Goal: Task Accomplishment & Management: Manage account settings

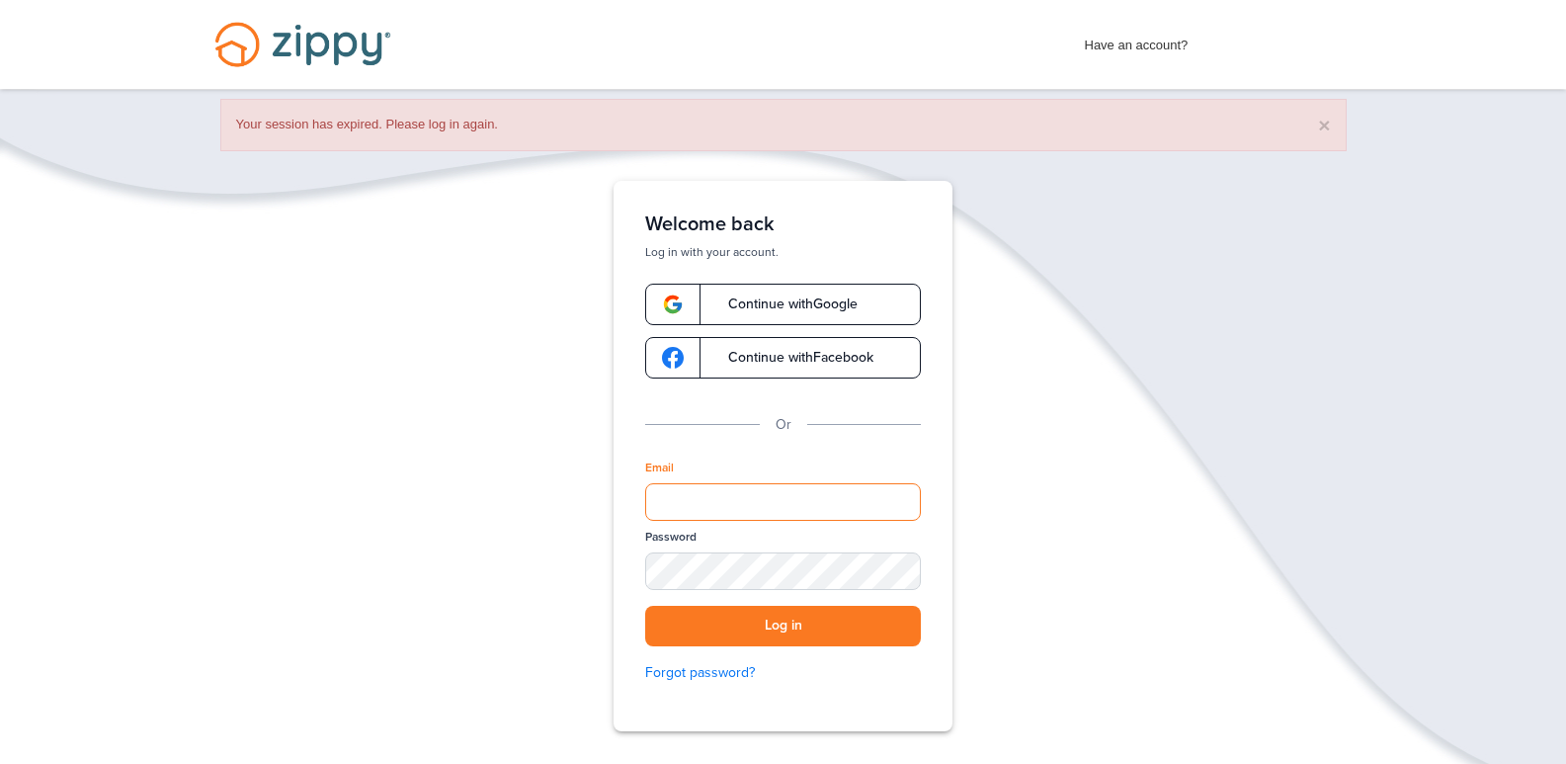
drag, startPoint x: 808, startPoint y: 510, endPoint x: 744, endPoint y: 486, distance: 68.4
click at [808, 510] on input "Email" at bounding box center [783, 502] width 276 height 38
click at [661, 478] on div "Email" at bounding box center [783, 493] width 276 height 69
click at [663, 480] on div "Email" at bounding box center [783, 493] width 276 height 69
drag, startPoint x: 668, startPoint y: 486, endPoint x: 675, endPoint y: 497, distance: 12.9
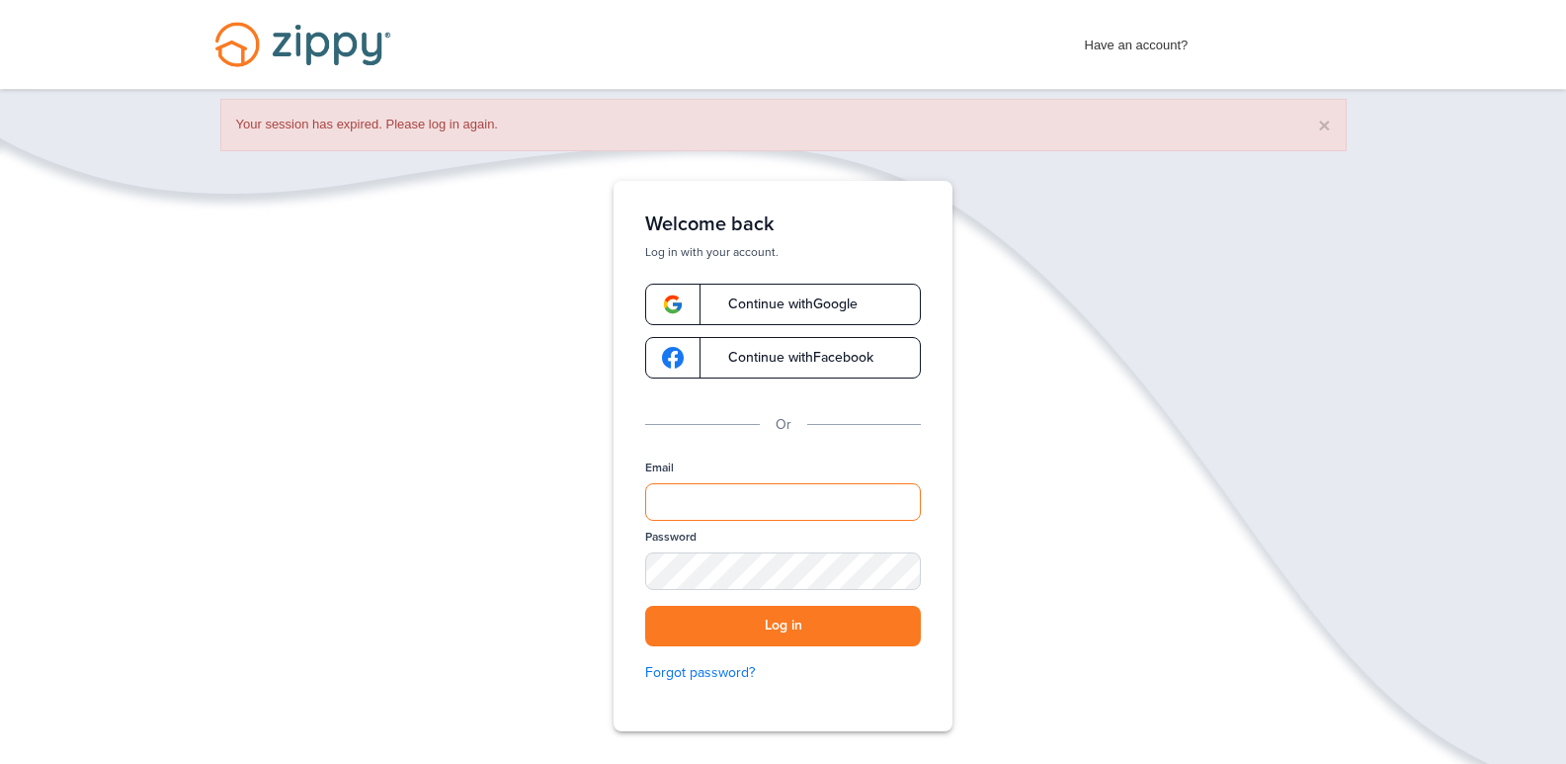
click at [668, 487] on input "Email" at bounding box center [783, 502] width 276 height 38
type input "**********"
click at [645, 606] on button "Log in" at bounding box center [783, 626] width 276 height 41
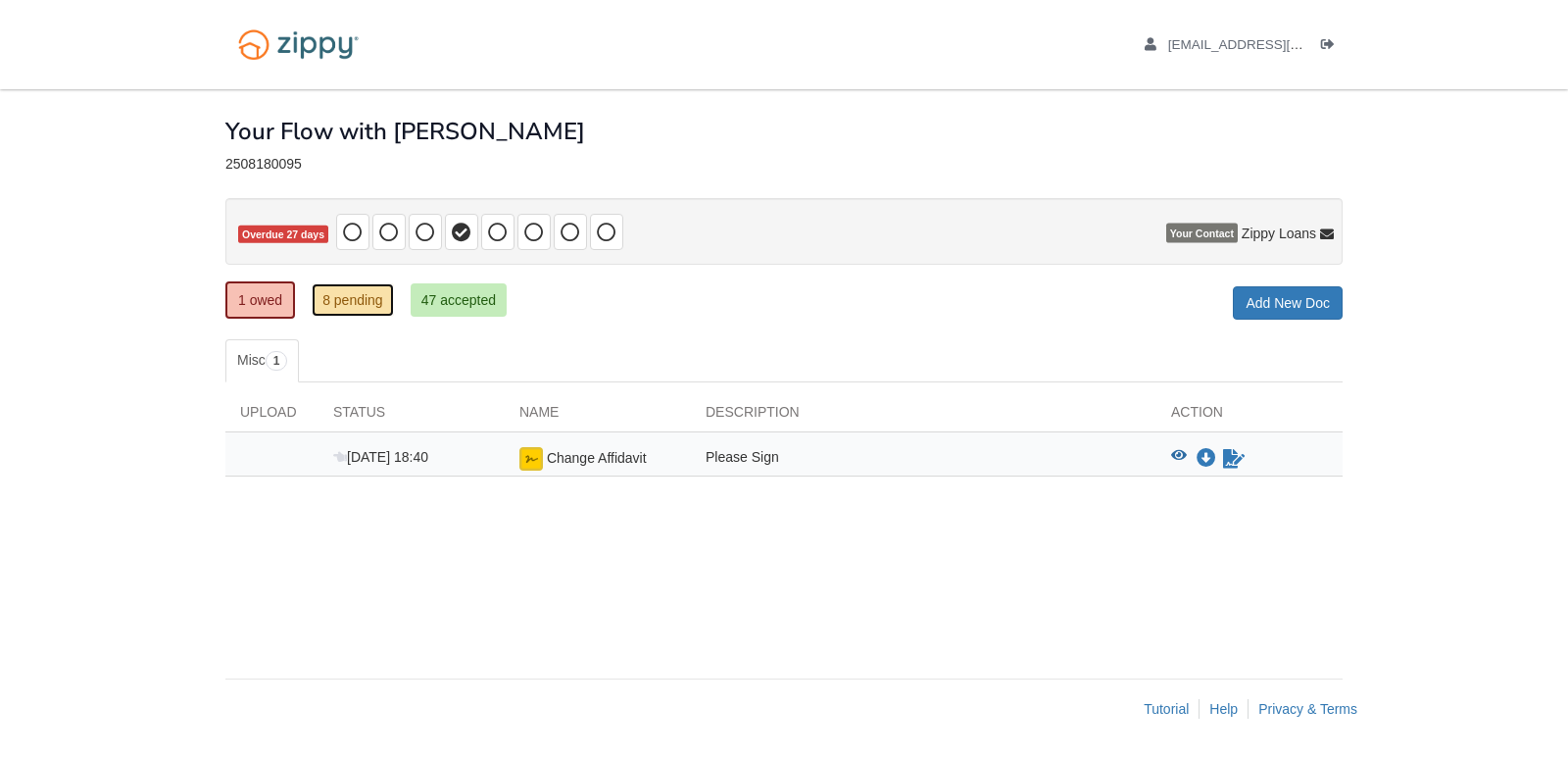
click at [332, 291] on link "8 pending" at bounding box center [352, 300] width 82 height 34
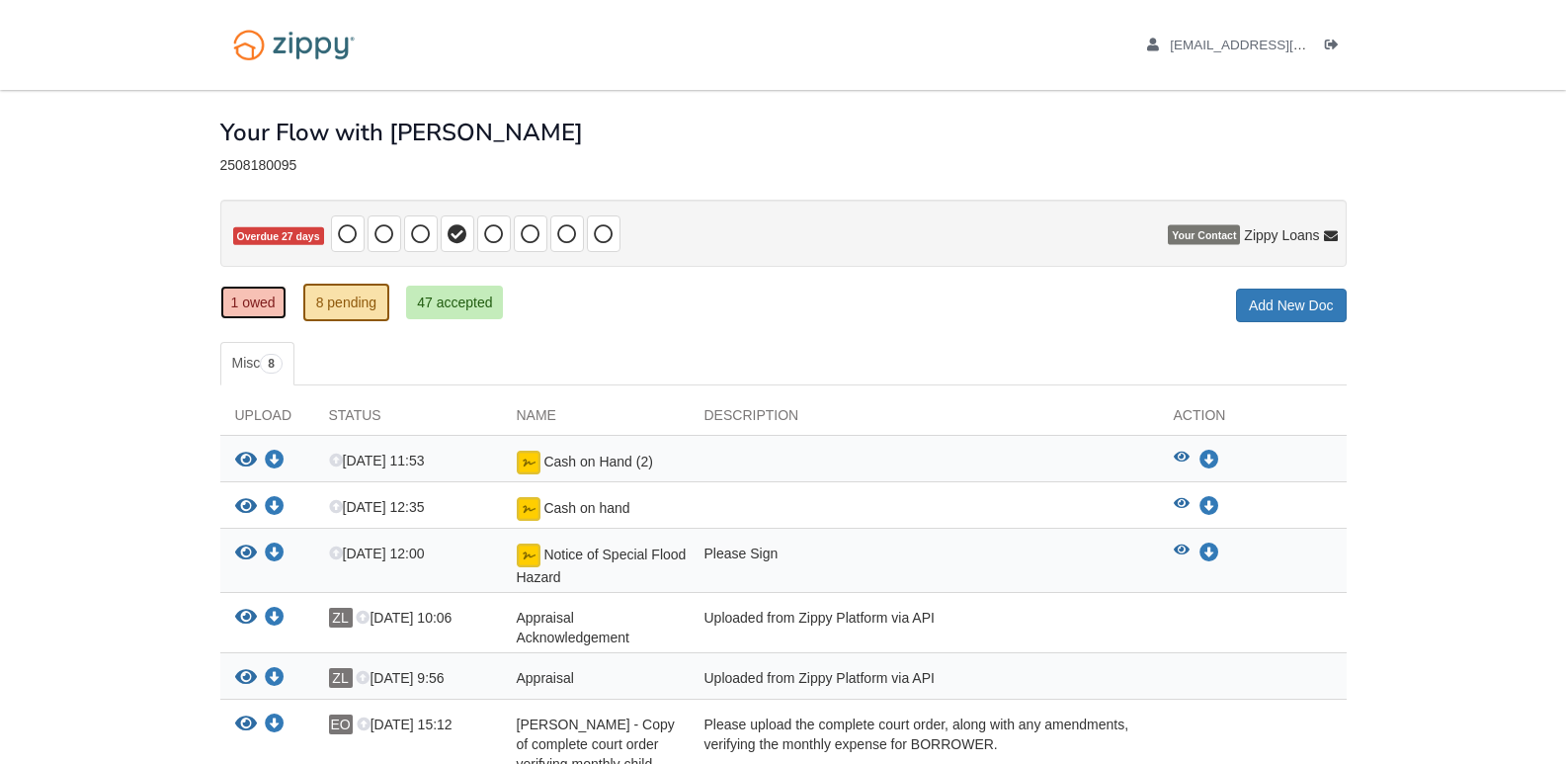
click at [268, 306] on link "1 owed" at bounding box center [253, 302] width 66 height 34
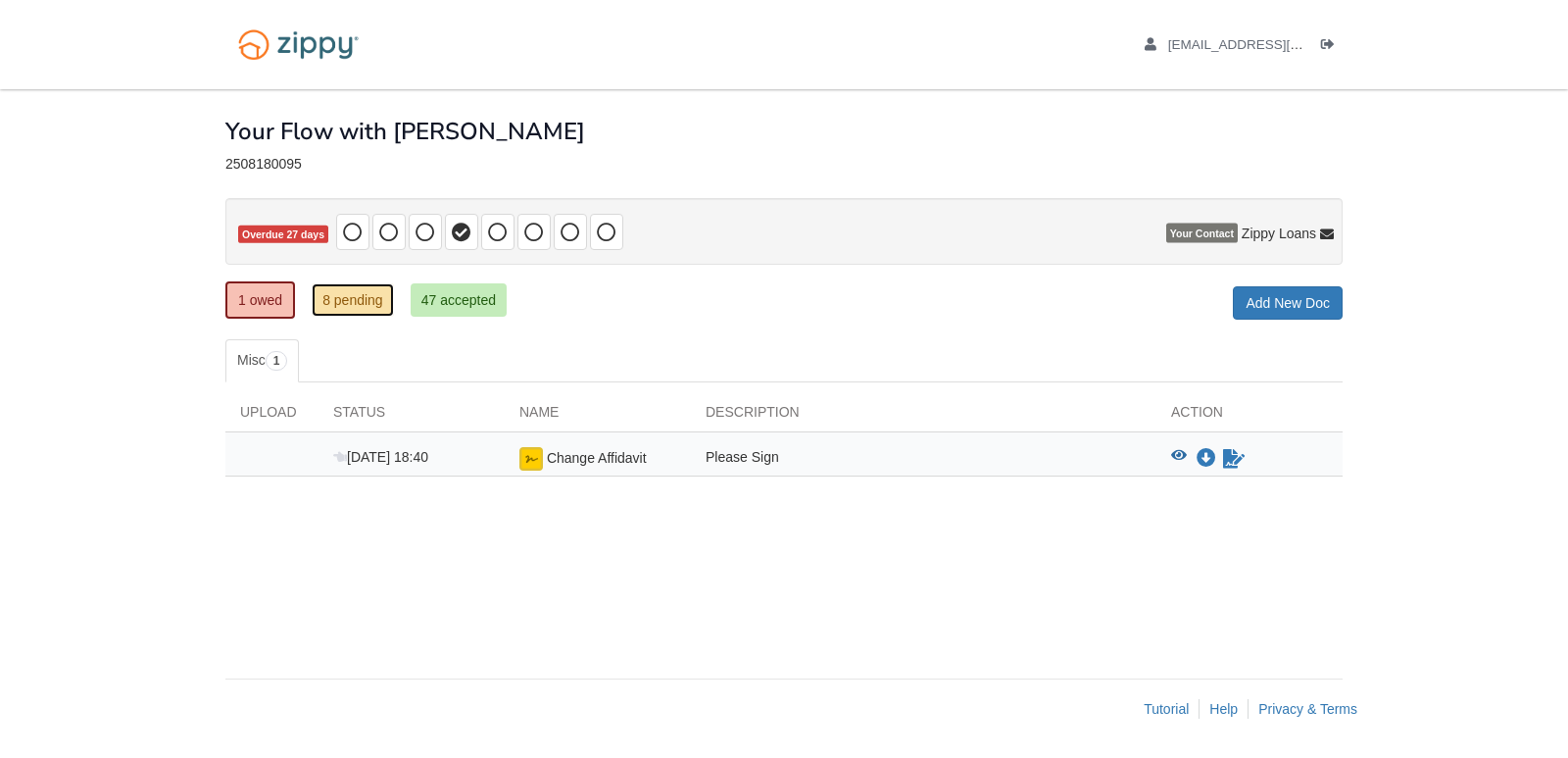
click at [346, 300] on link "8 pending" at bounding box center [352, 300] width 82 height 34
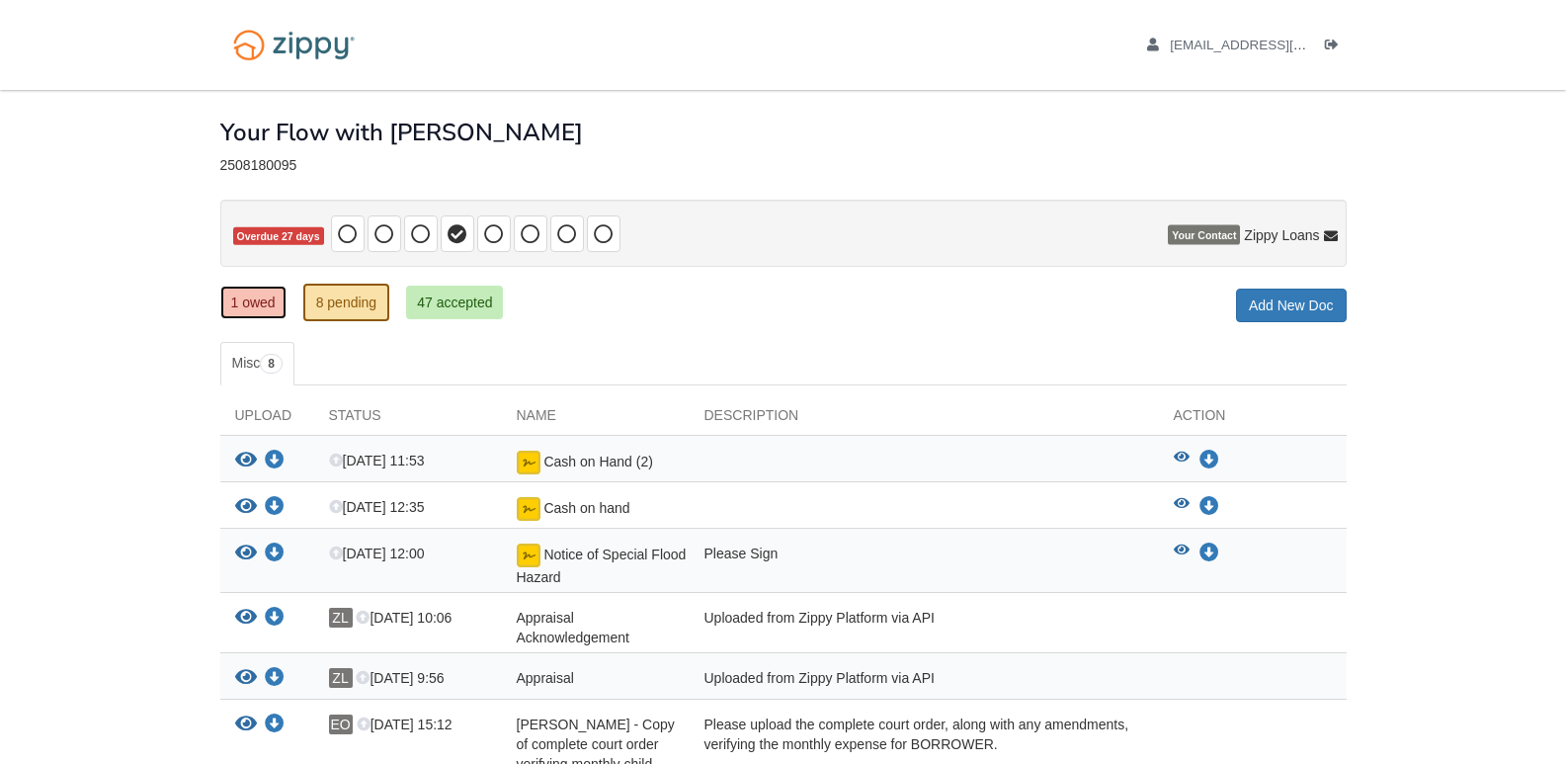
click at [268, 311] on link "1 owed" at bounding box center [253, 302] width 66 height 34
click at [275, 288] on link "1 owed" at bounding box center [253, 302] width 66 height 34
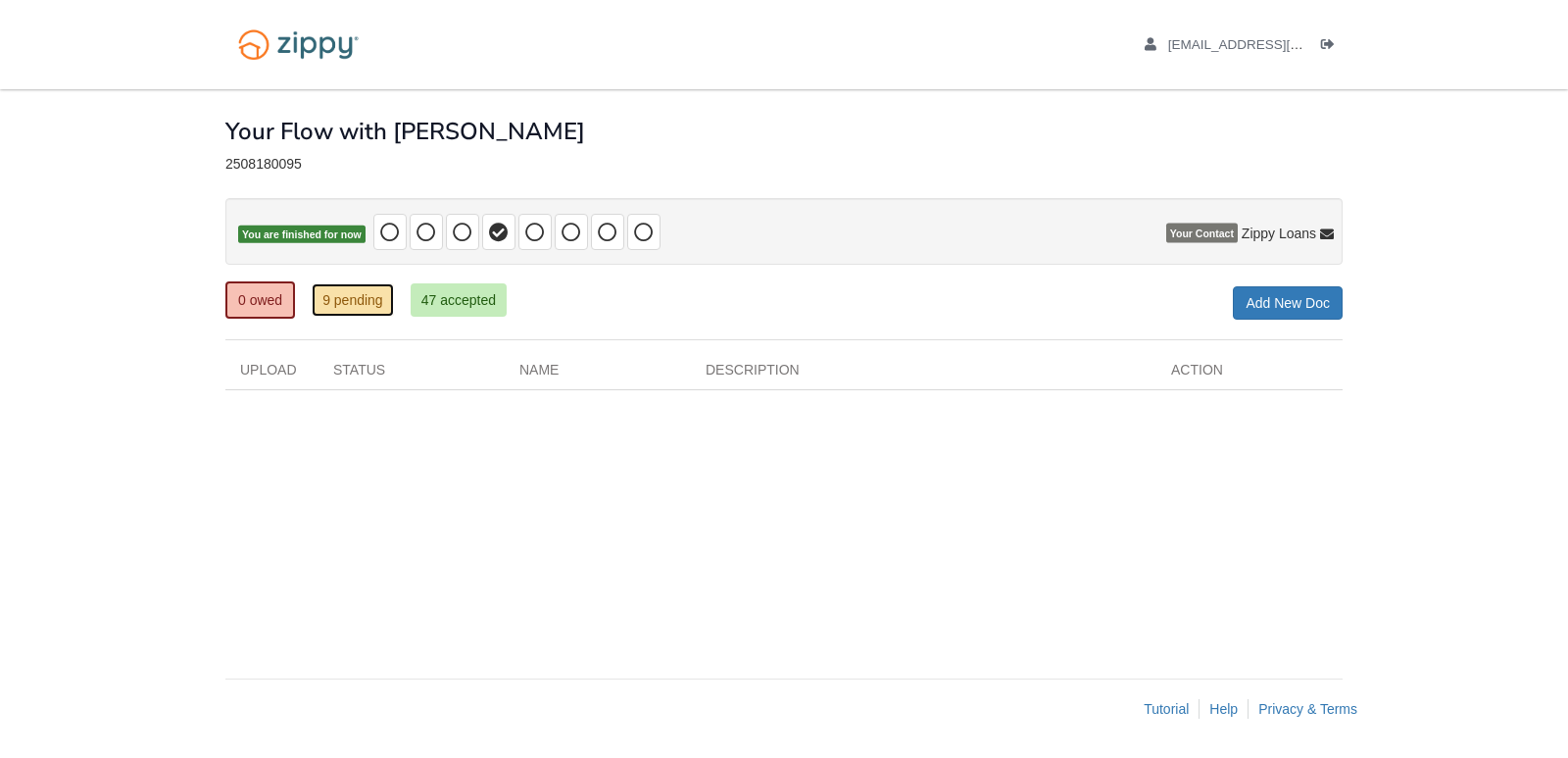
click at [329, 306] on link "9 pending" at bounding box center [352, 300] width 82 height 34
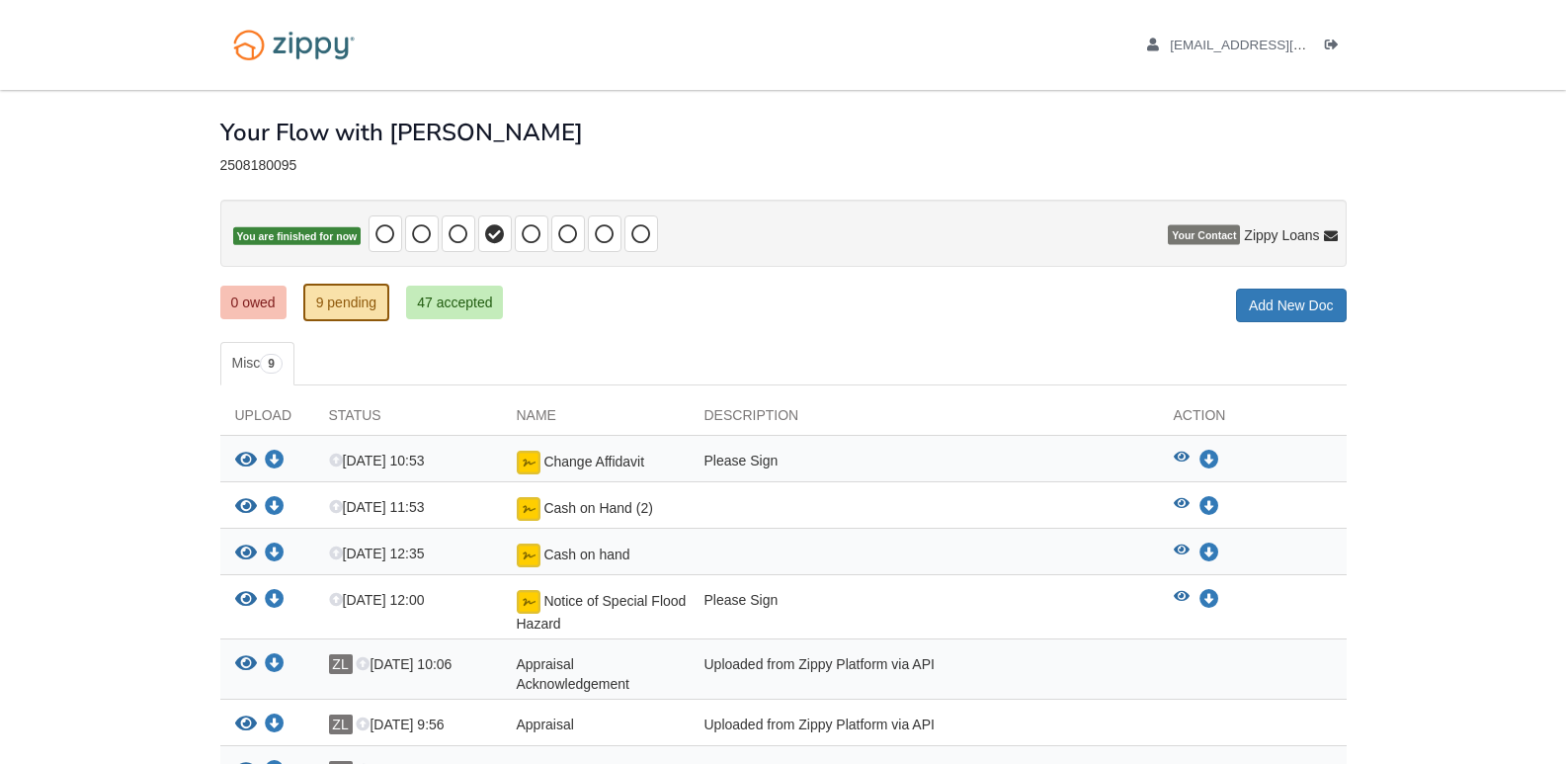
click at [257, 293] on link "0 owed" at bounding box center [253, 302] width 66 height 34
